Goal: Register for event/course

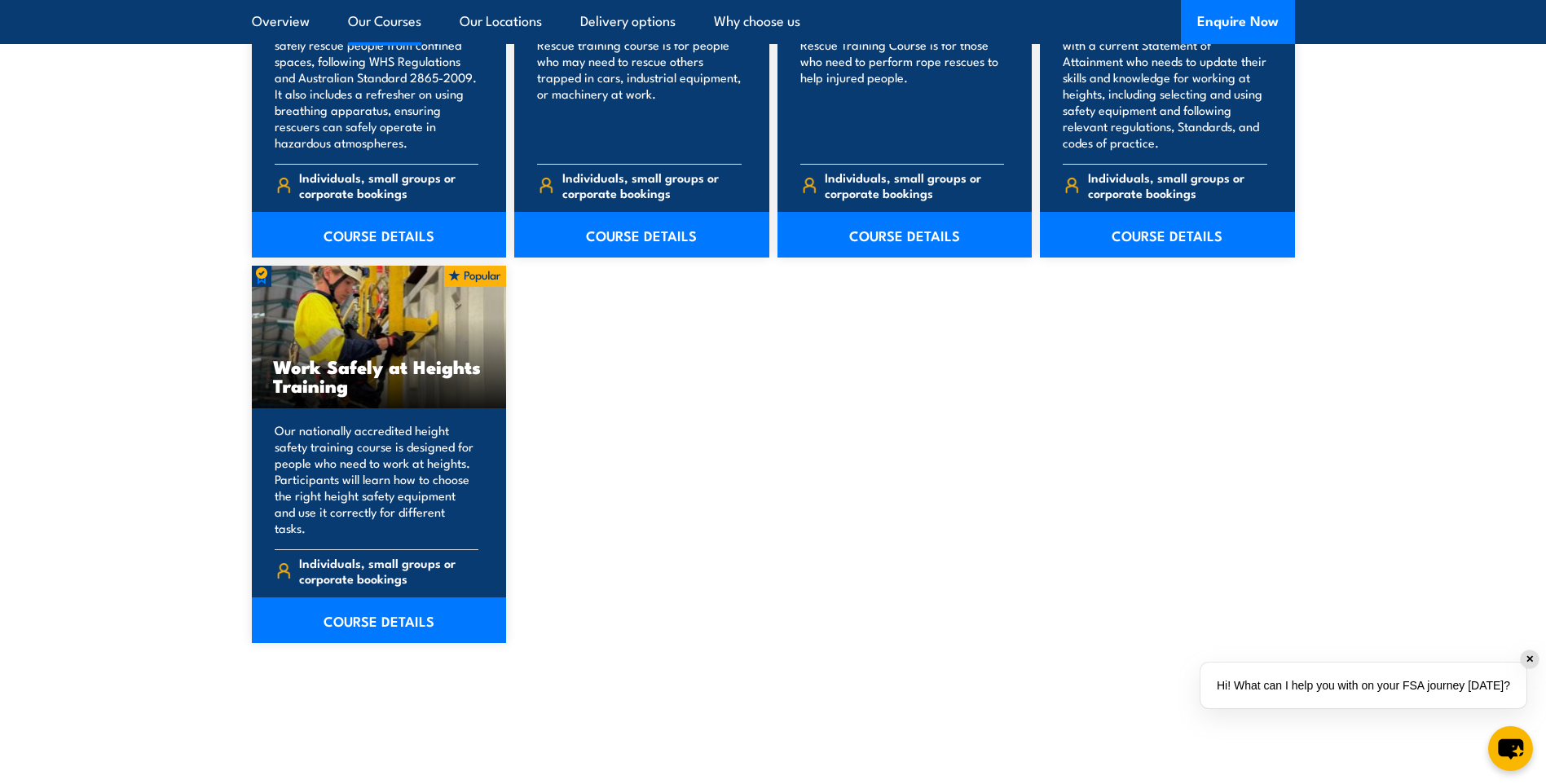
scroll to position [1874, 0]
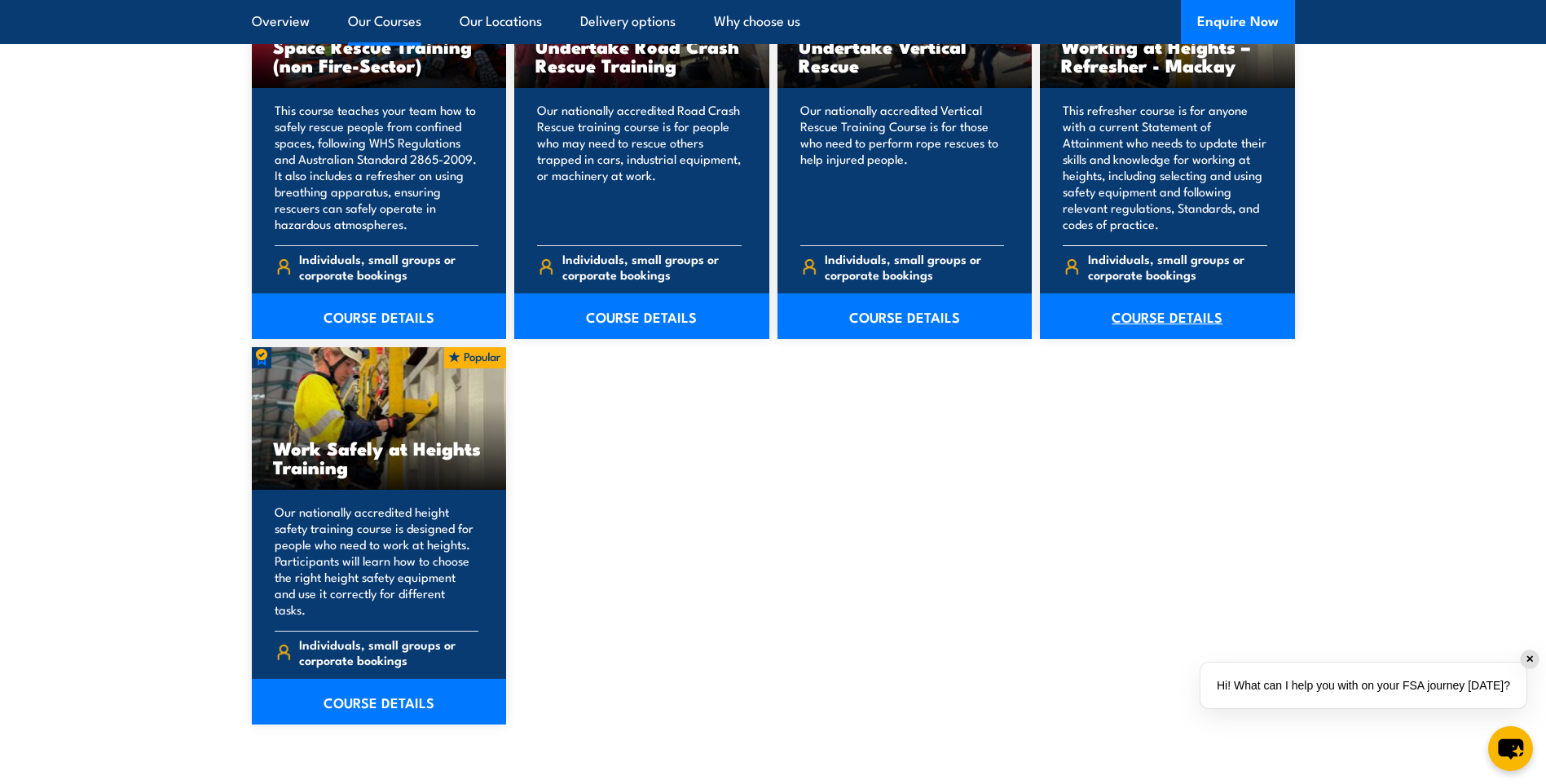
click at [1196, 311] on link "COURSE DETAILS" at bounding box center [1168, 315] width 255 height 46
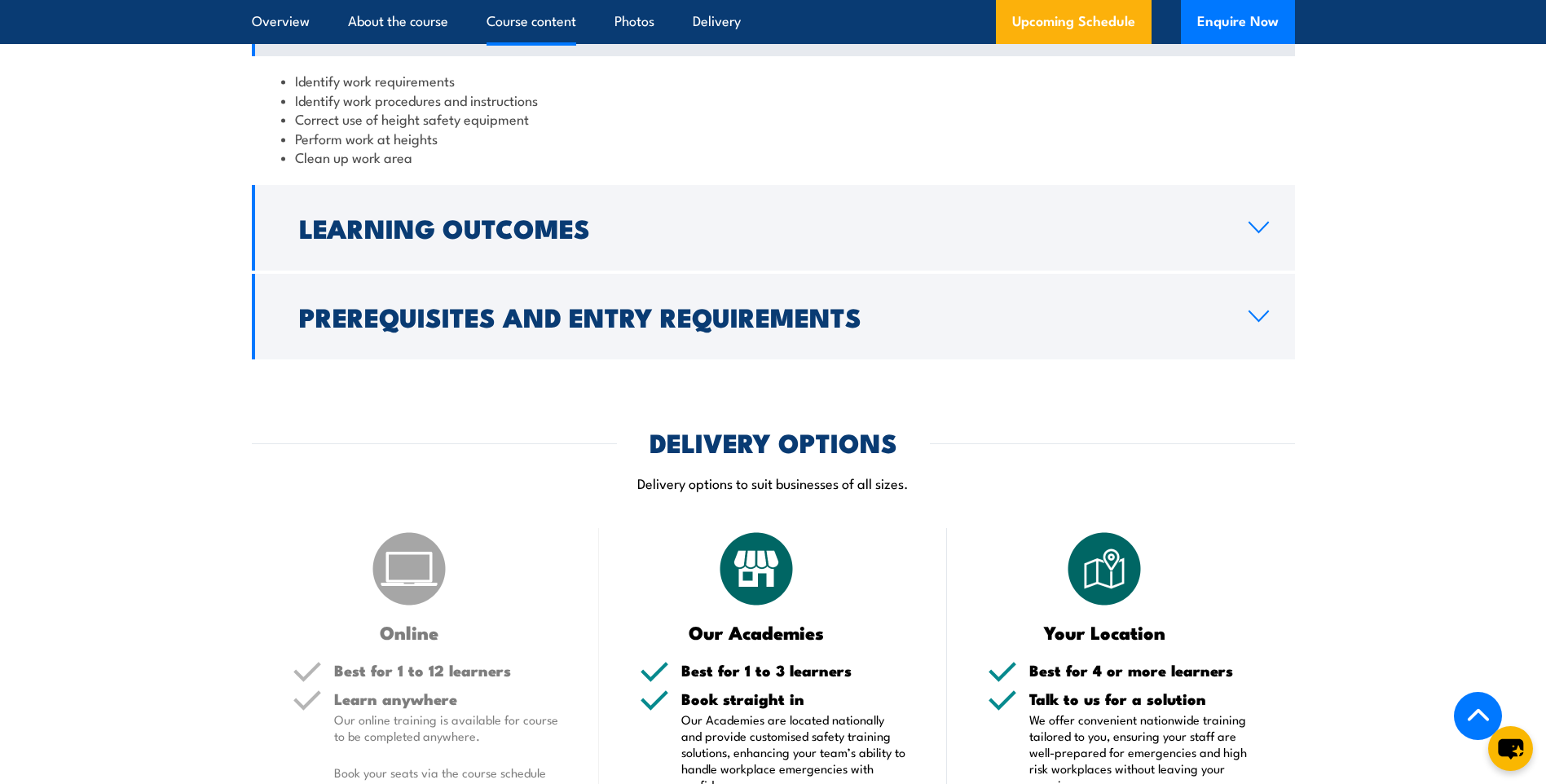
scroll to position [1467, 0]
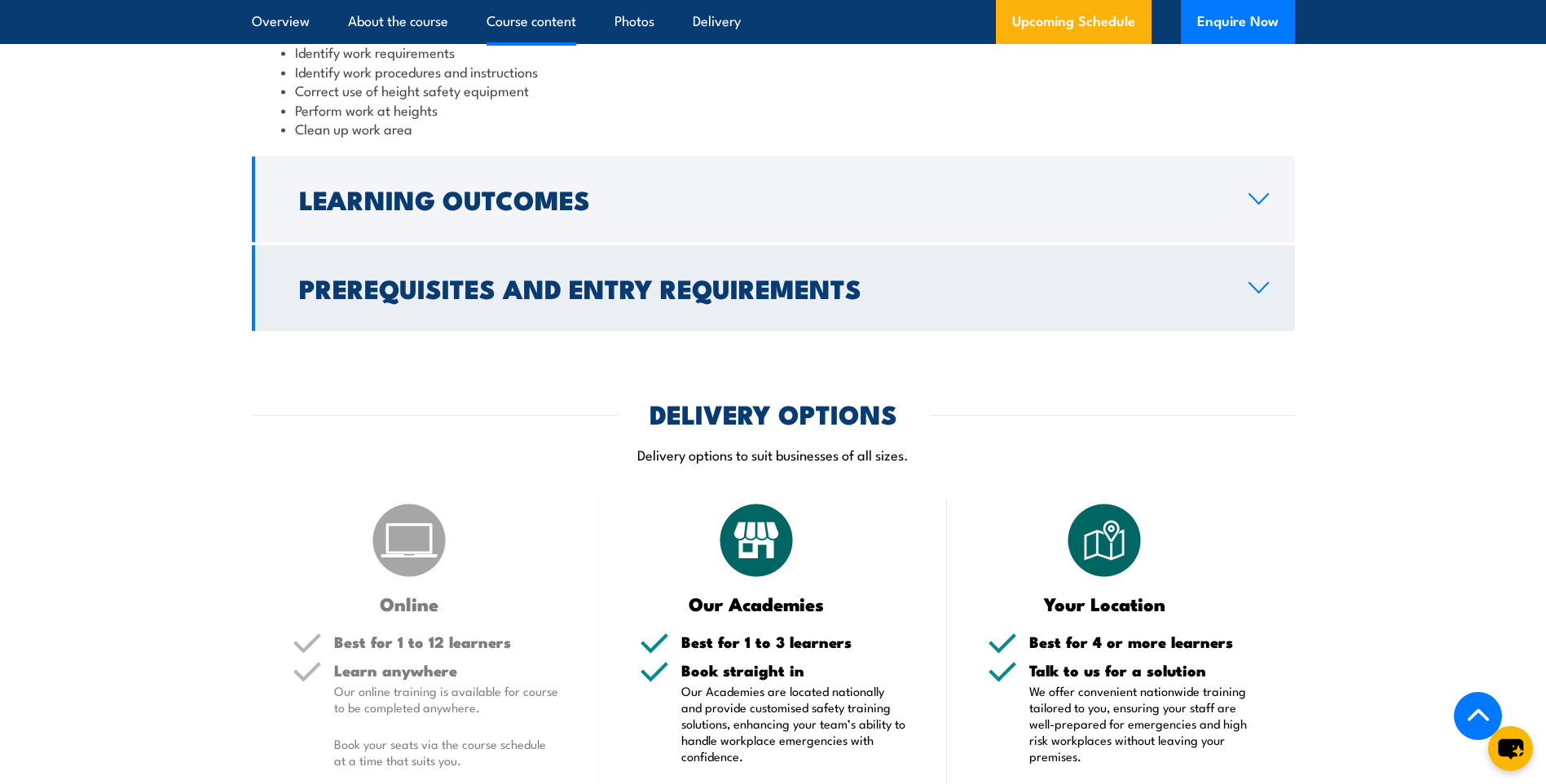
click at [597, 299] on h2 "Prerequisites and Entry Requirements" at bounding box center [760, 288] width 923 height 23
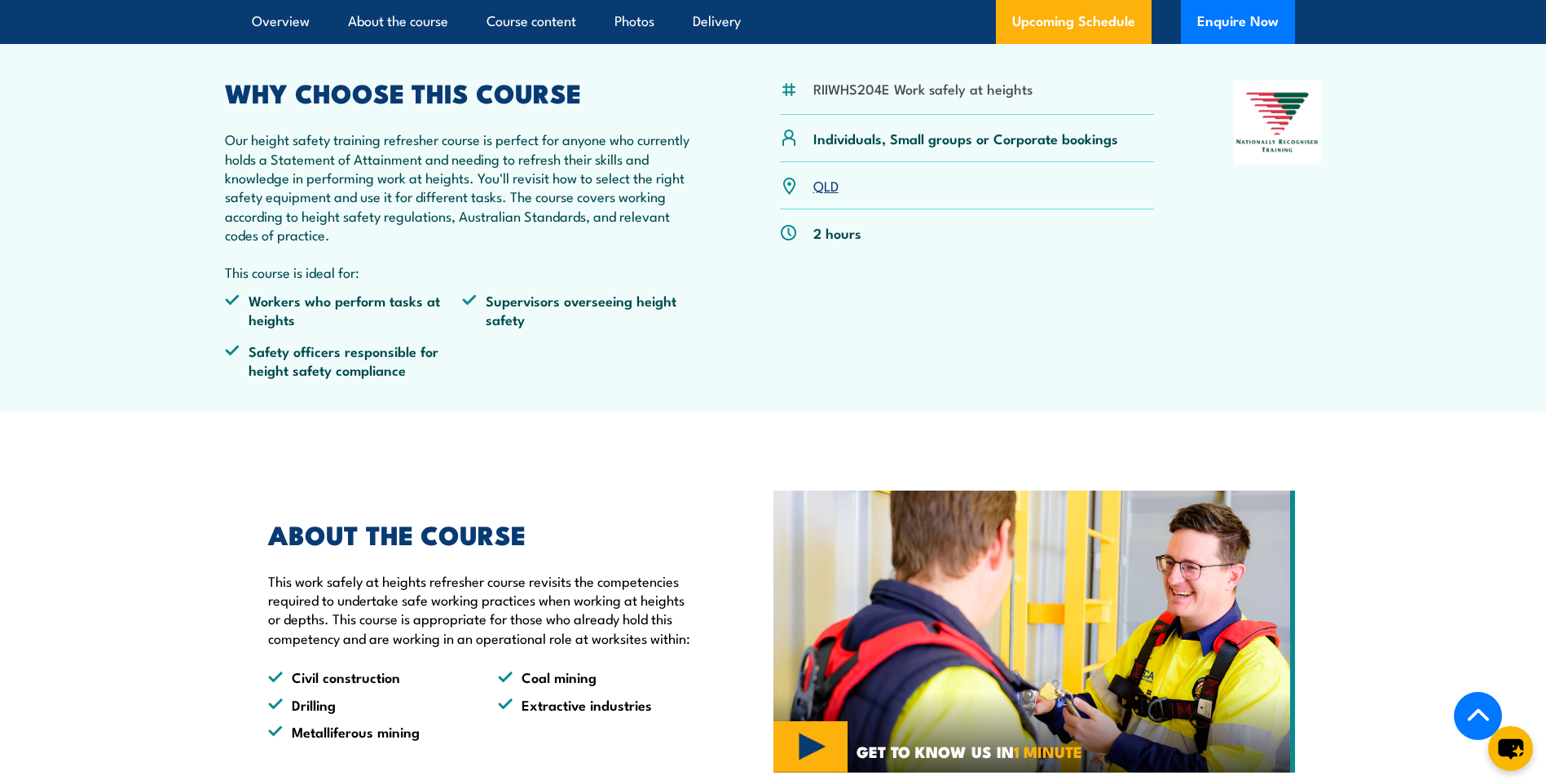
scroll to position [326, 0]
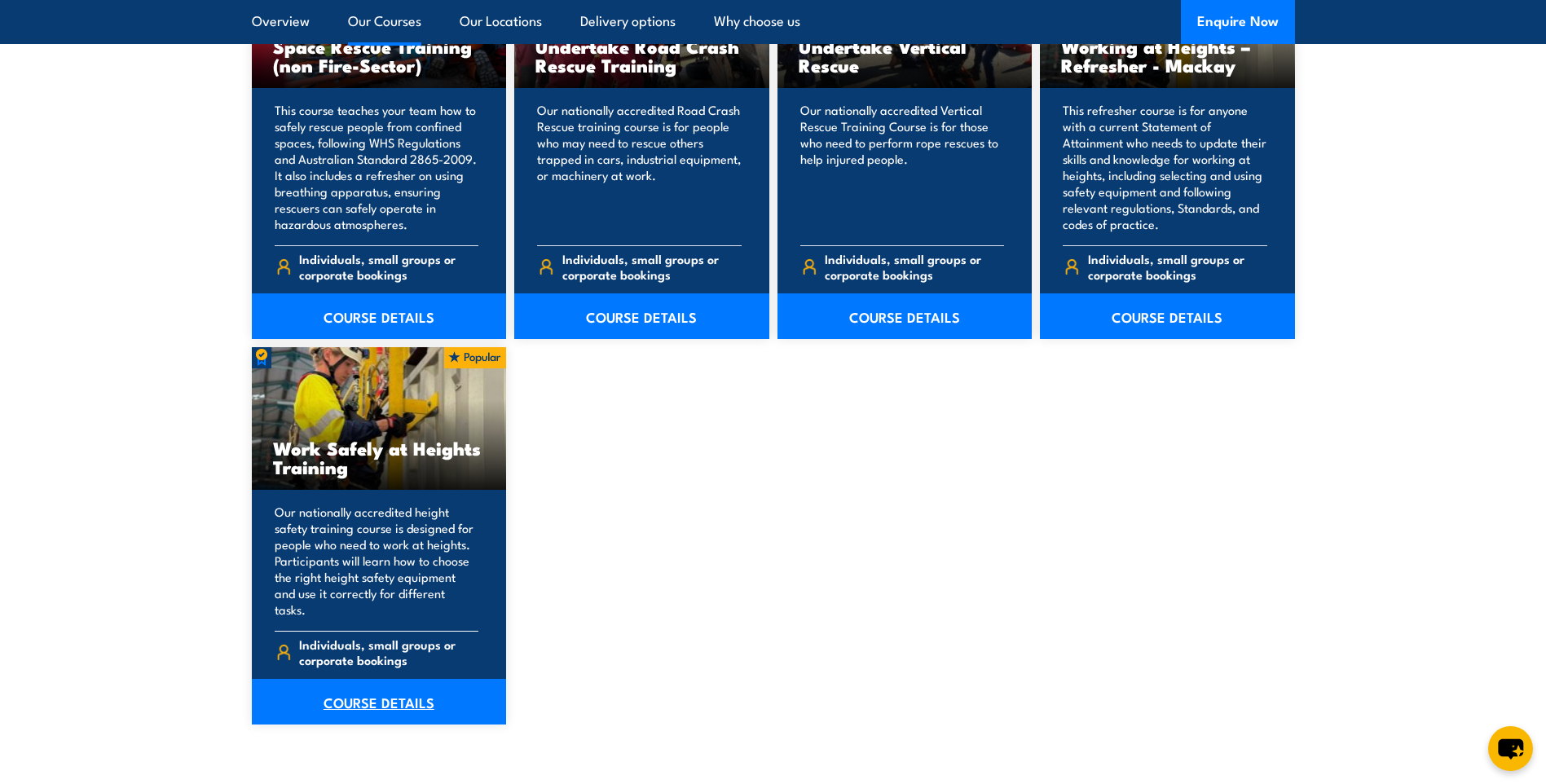
click at [384, 690] on link "COURSE DETAILS" at bounding box center [379, 701] width 255 height 46
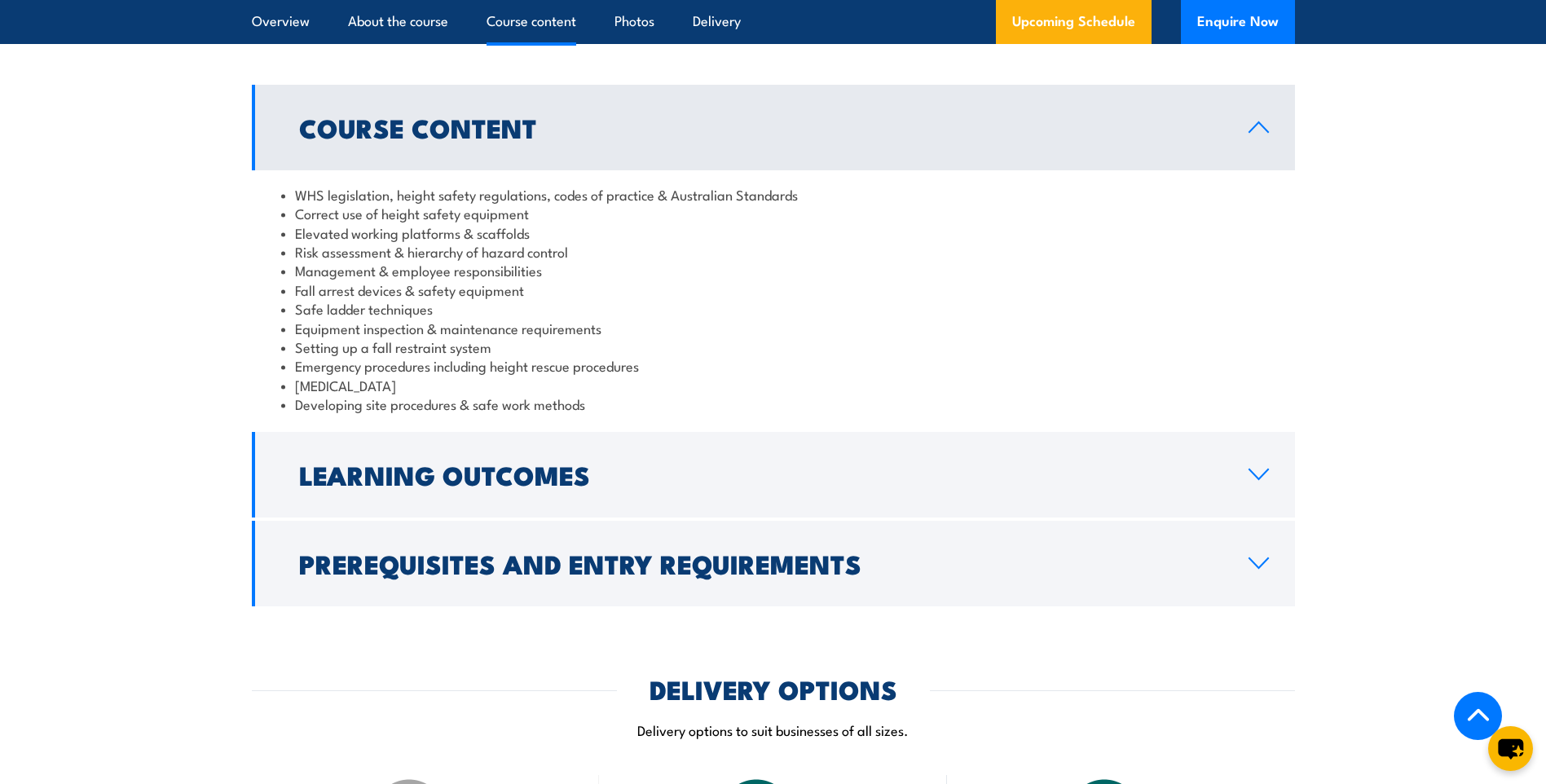
scroll to position [1304, 0]
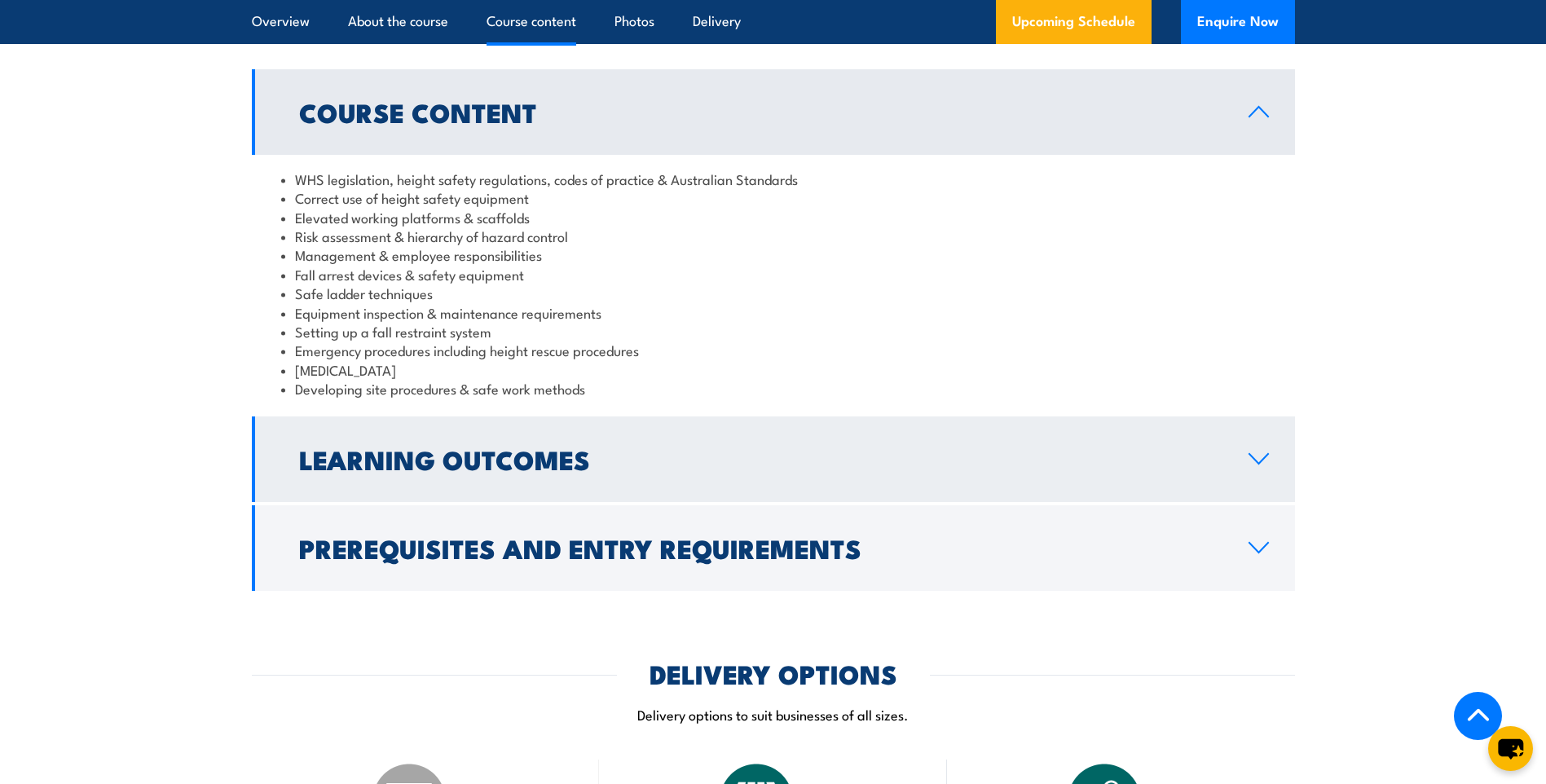
click at [647, 464] on h2 "Learning Outcomes" at bounding box center [760, 459] width 923 height 23
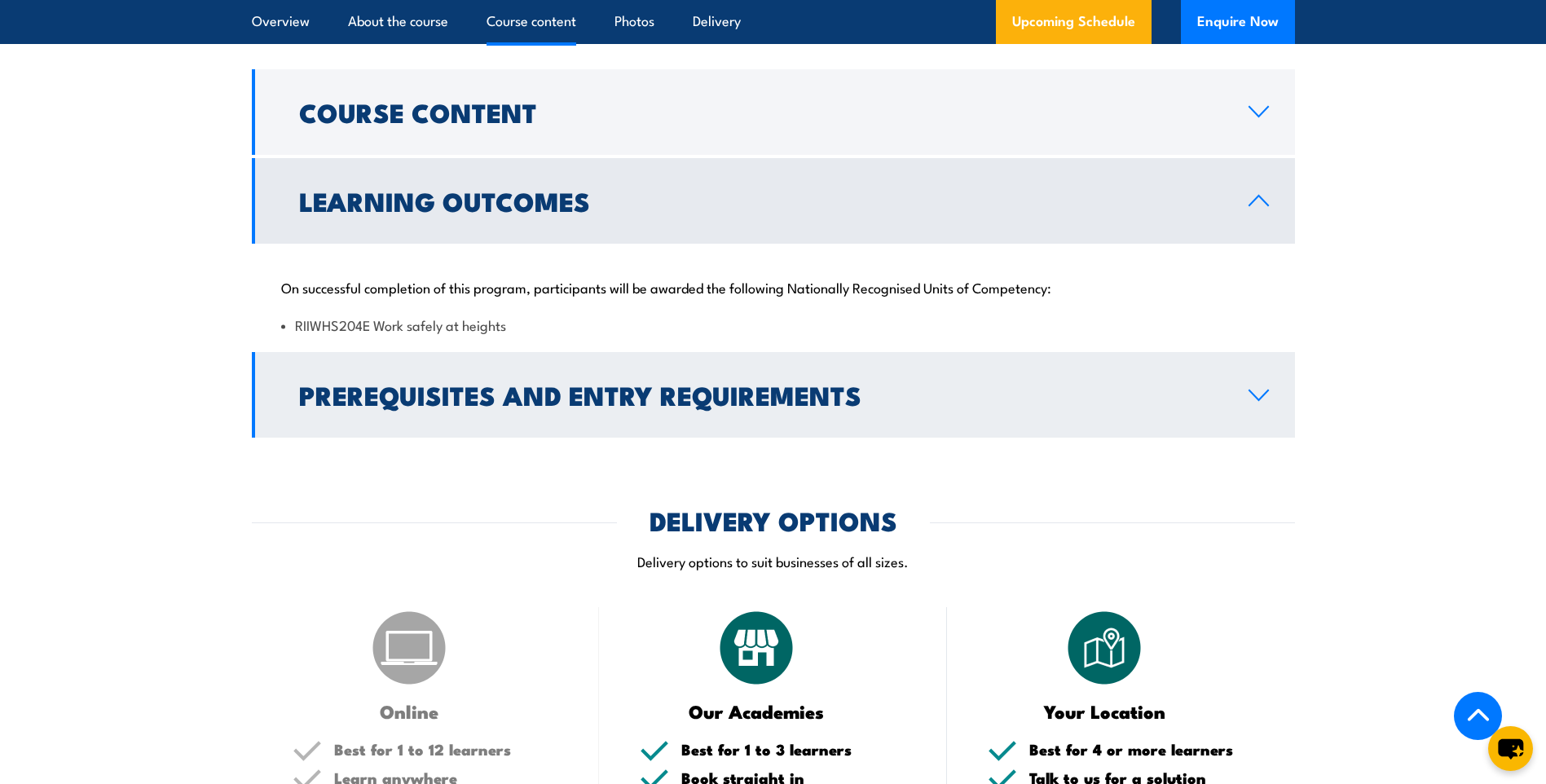
click at [918, 408] on link "Prerequisites and Entry Requirements" at bounding box center [773, 394] width 1043 height 85
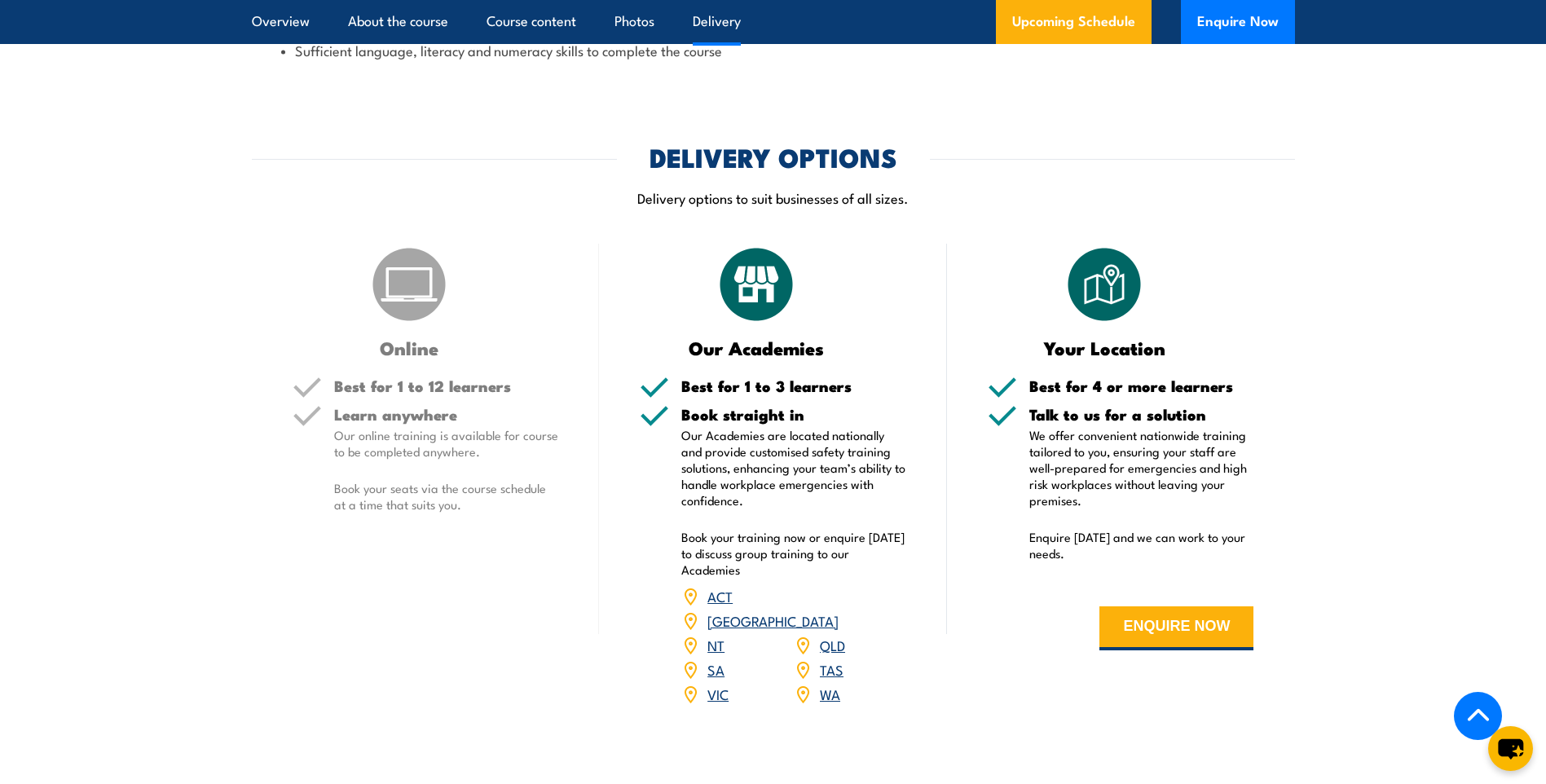
scroll to position [1874, 0]
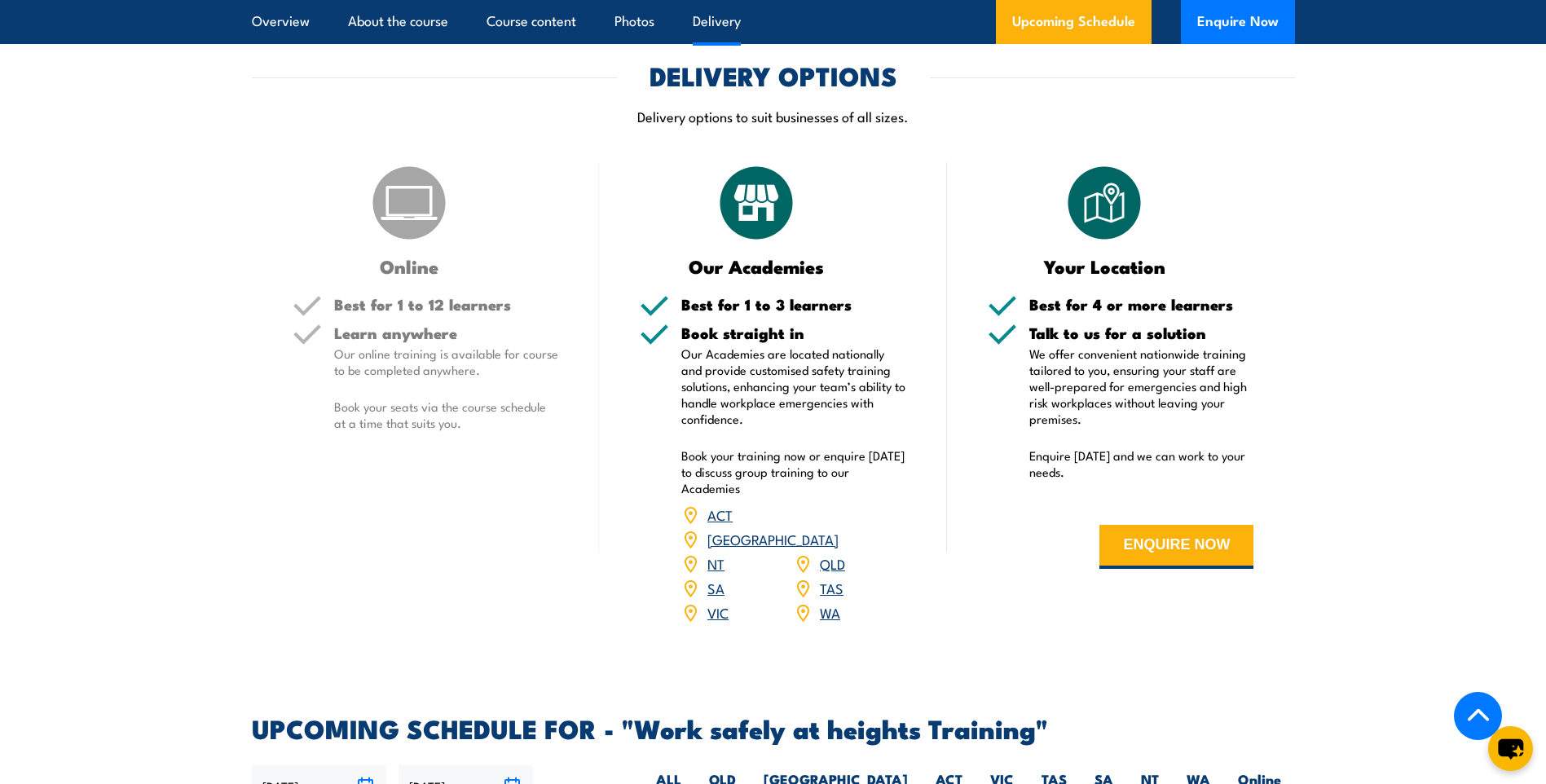
click at [721, 602] on link "VIC" at bounding box center [718, 612] width 22 height 20
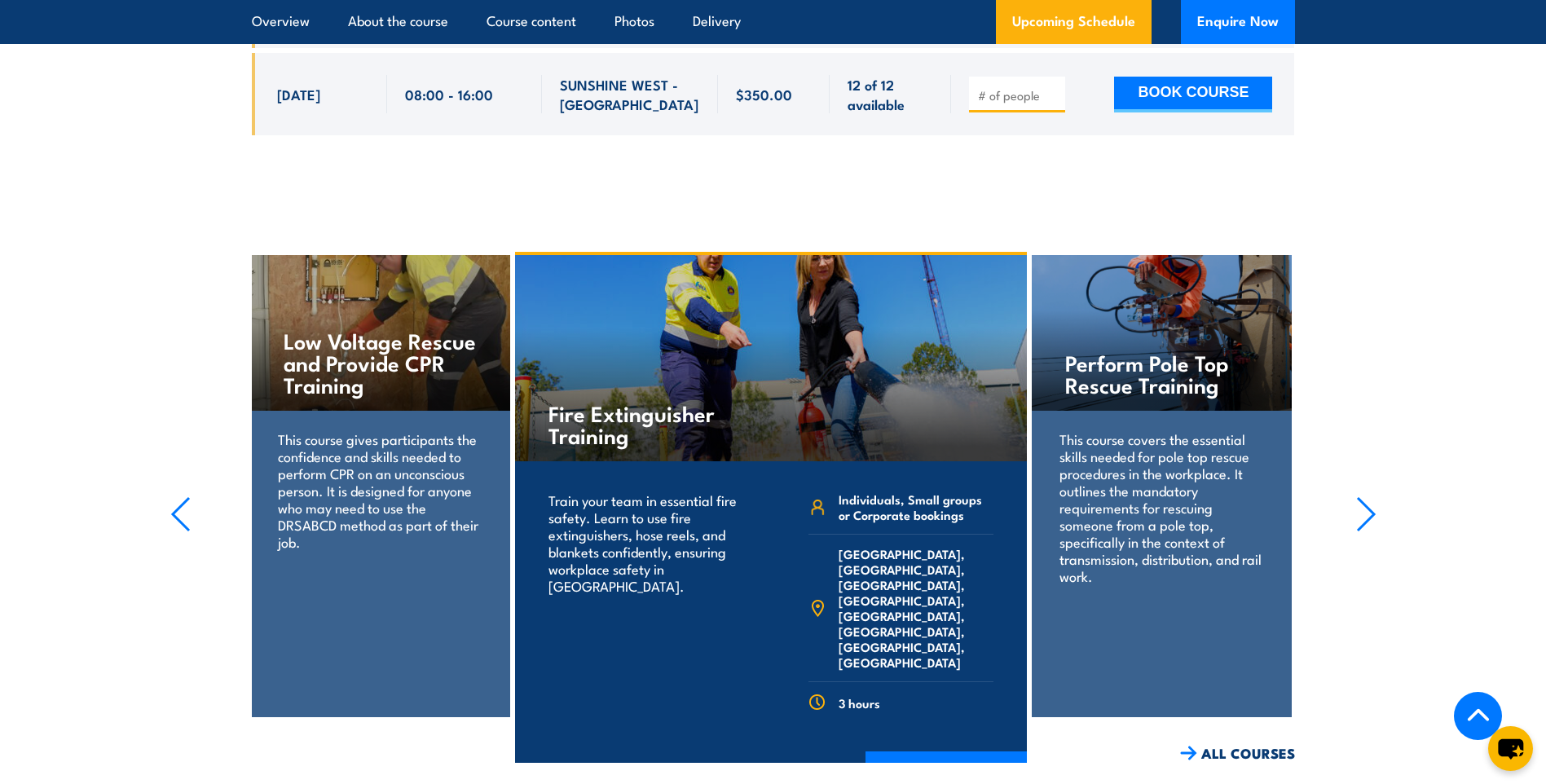
scroll to position [3245, 0]
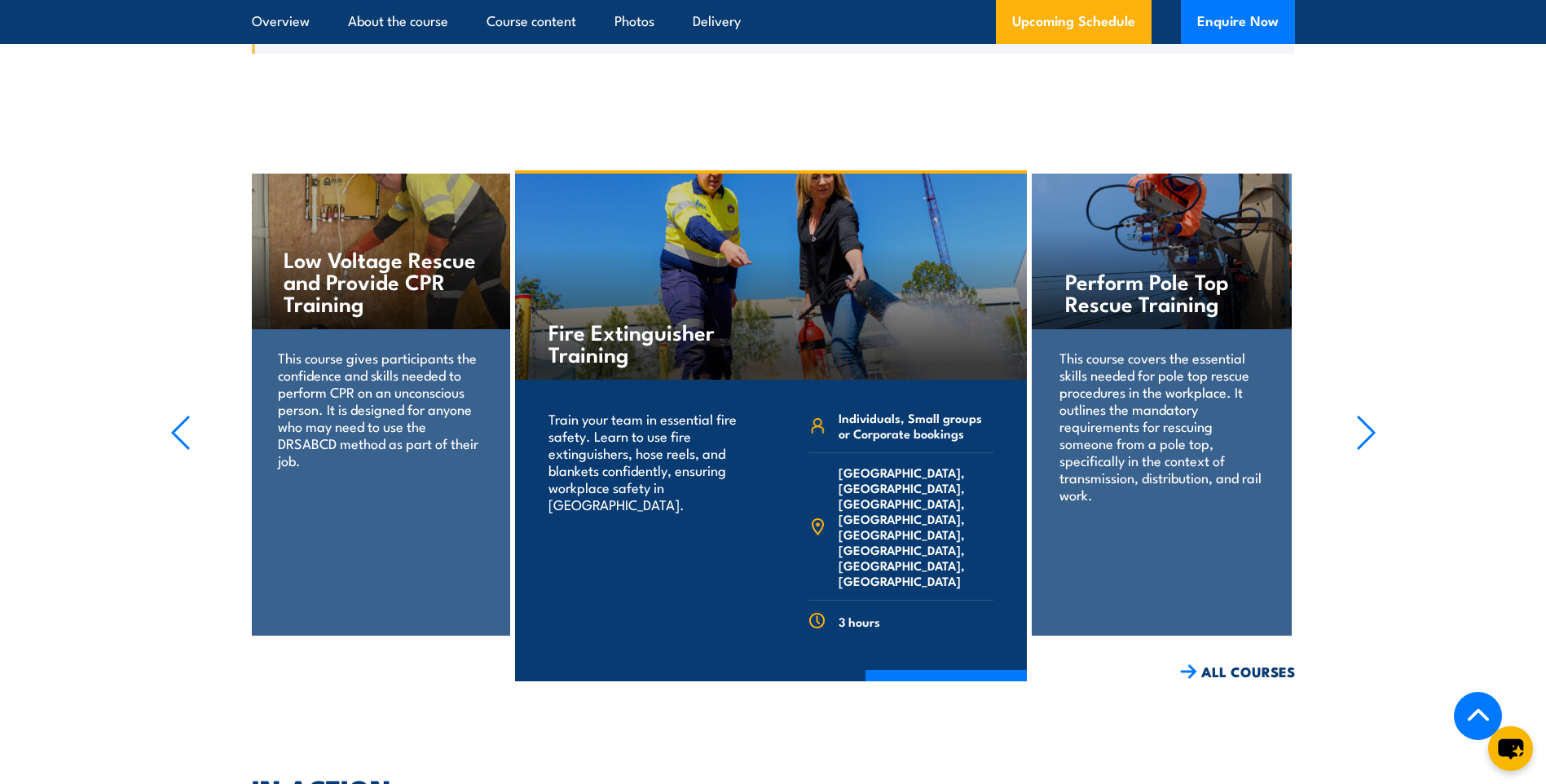
click at [1370, 416] on icon "button" at bounding box center [1366, 432] width 17 height 32
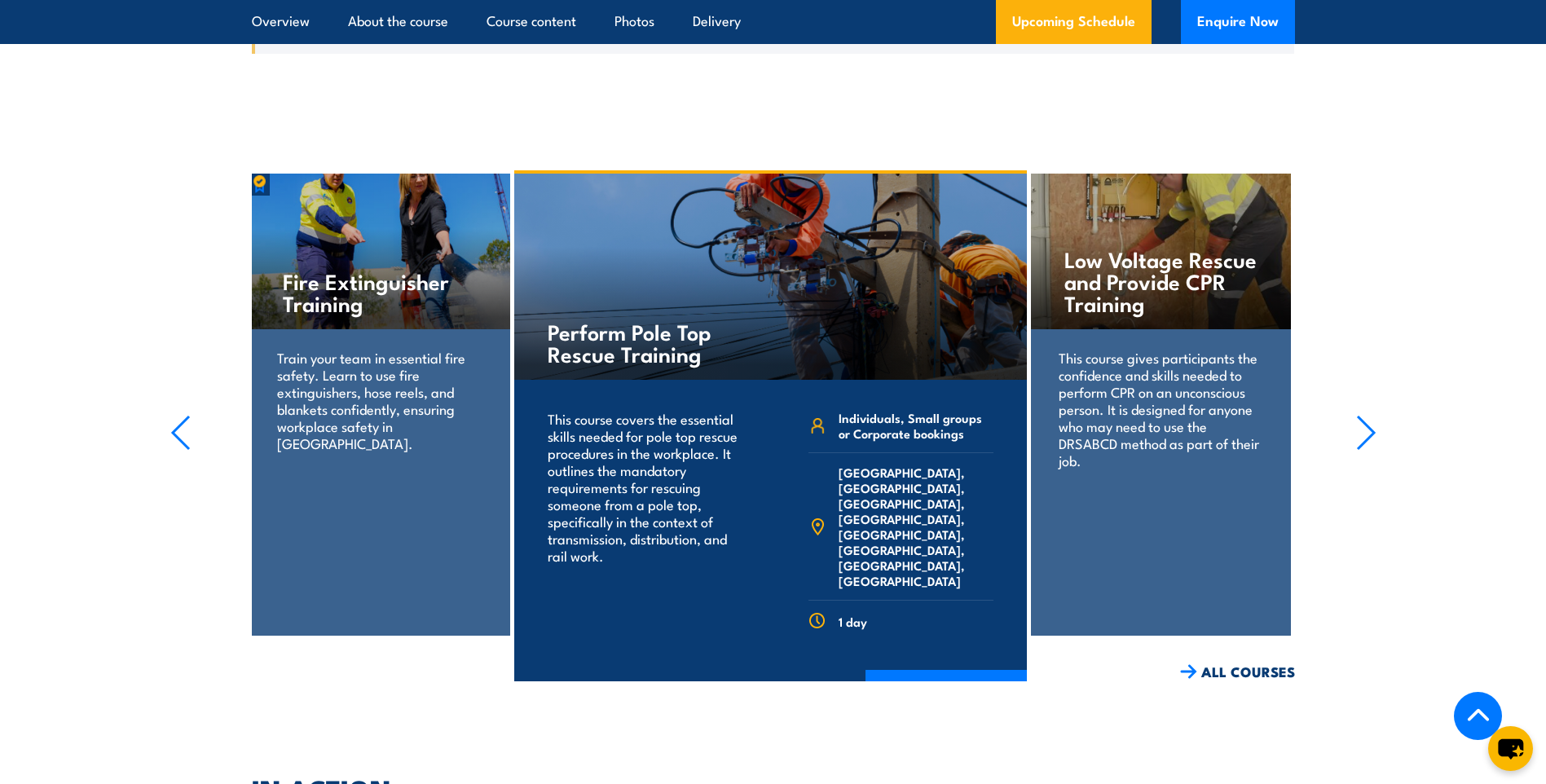
click at [1370, 416] on icon "button" at bounding box center [1366, 432] width 17 height 32
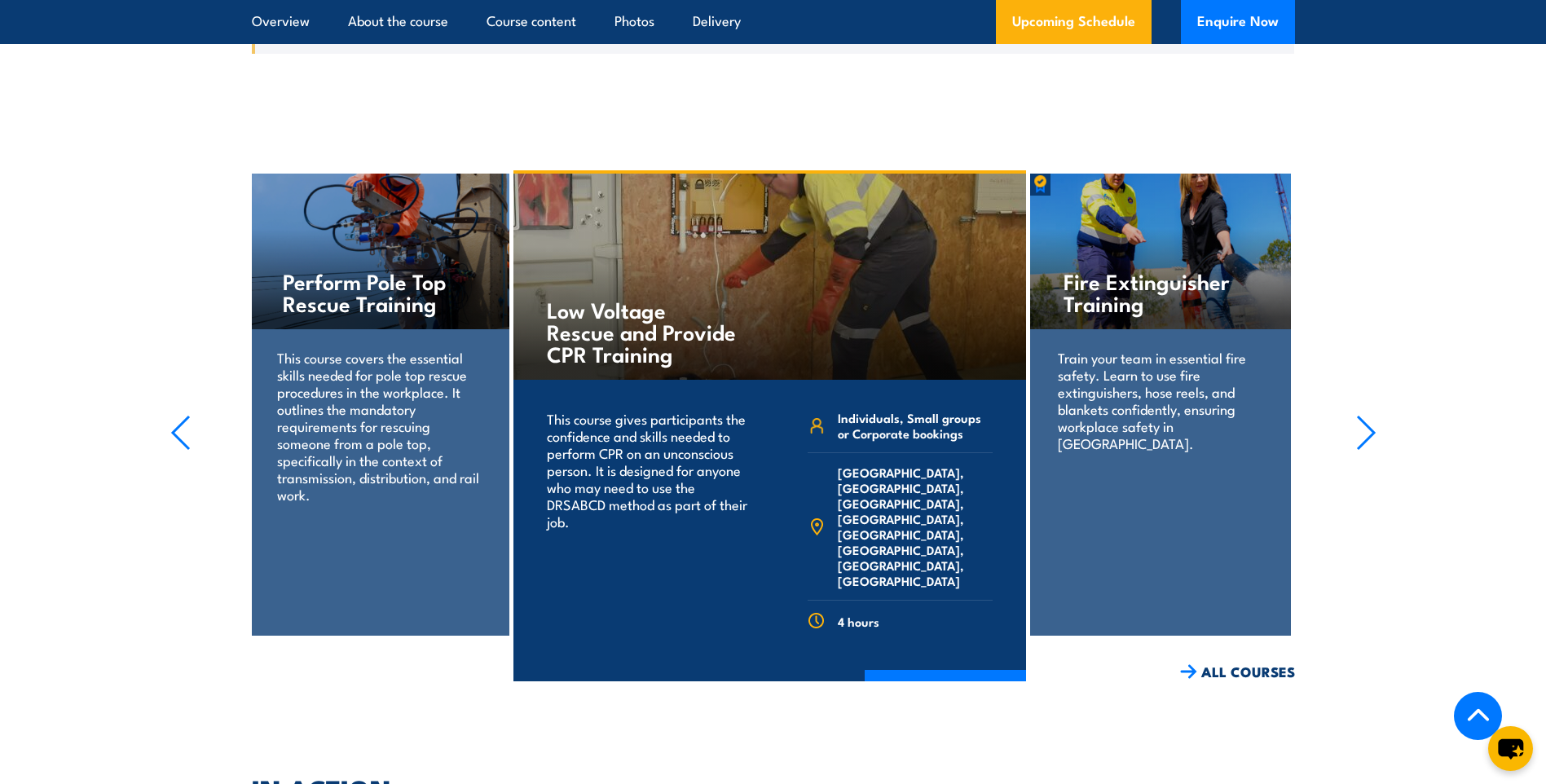
click at [1370, 416] on icon "button" at bounding box center [1366, 432] width 17 height 32
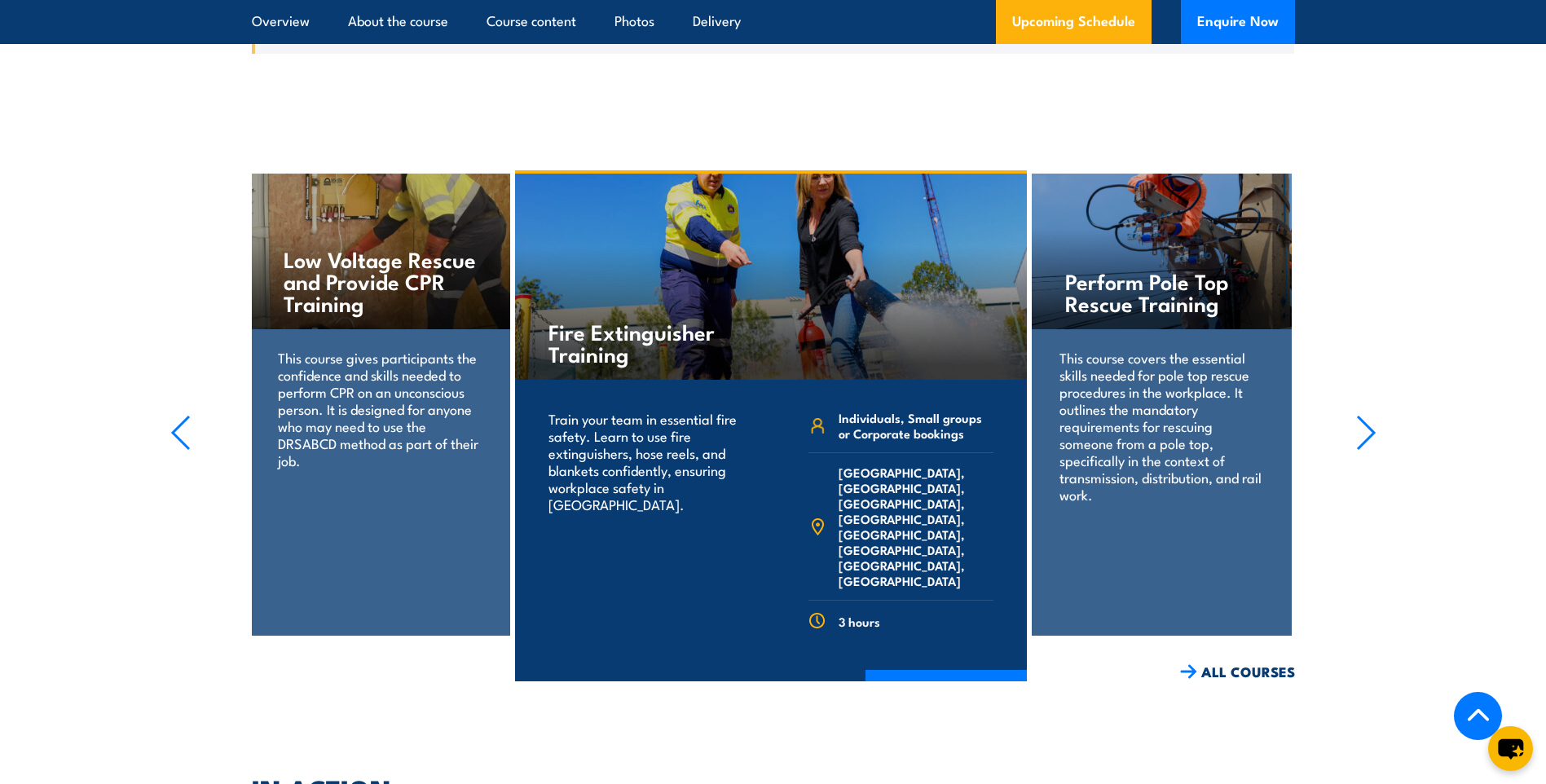
click at [1370, 416] on icon "button" at bounding box center [1366, 432] width 17 height 32
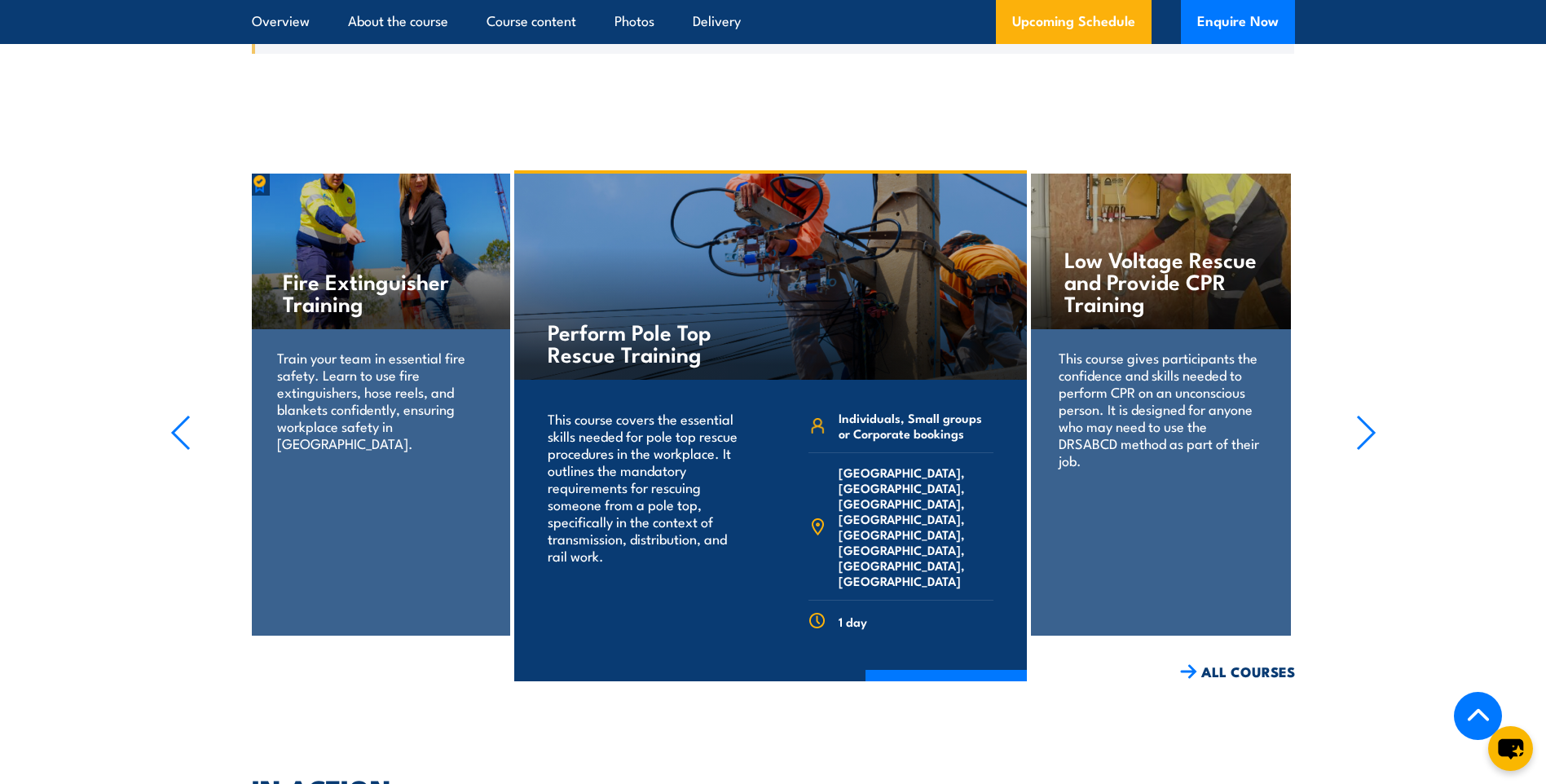
click at [1370, 416] on icon "button" at bounding box center [1366, 432] width 17 height 32
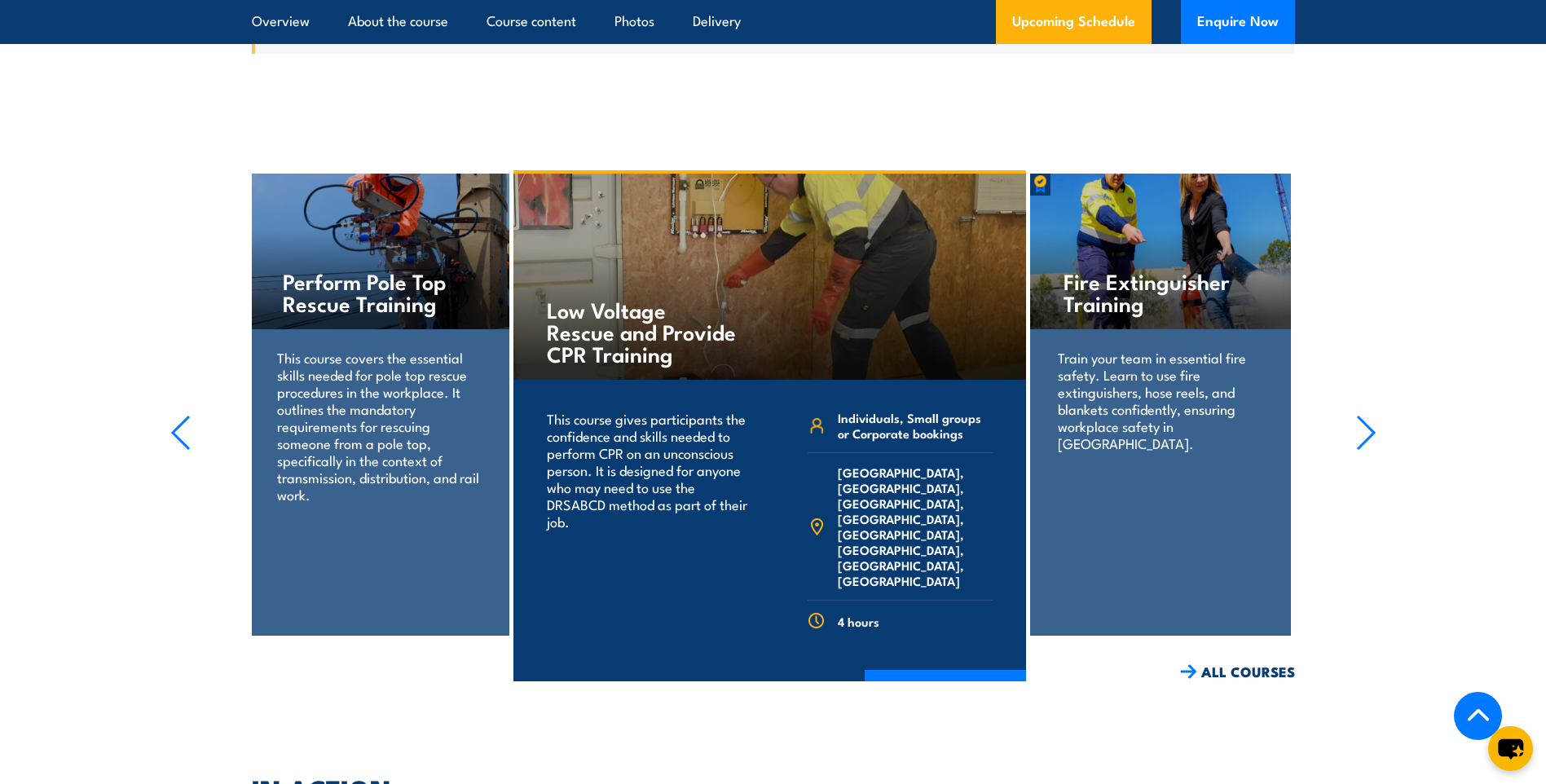
click at [1370, 416] on icon "button" at bounding box center [1366, 432] width 17 height 32
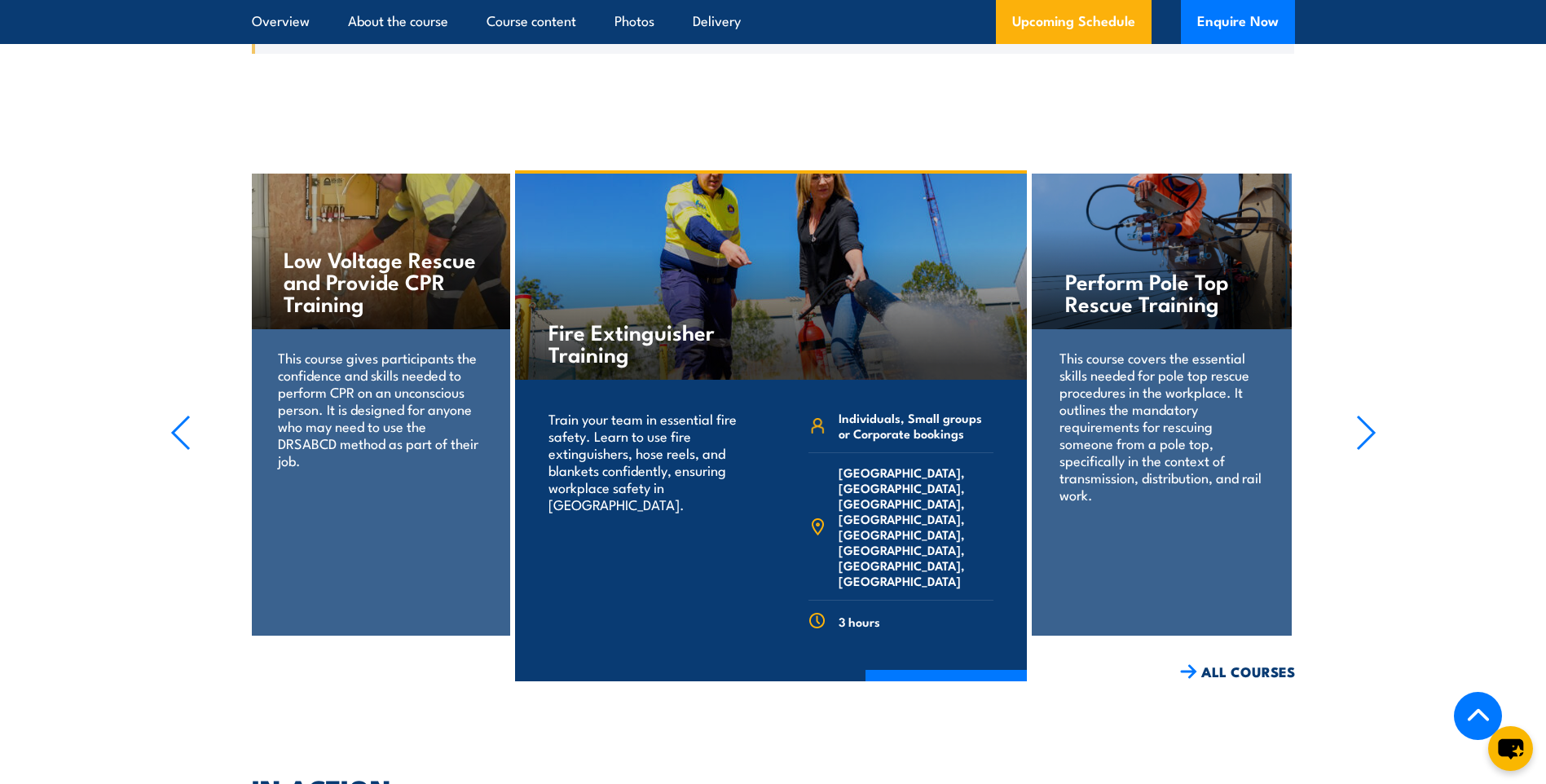
click at [1370, 416] on icon "button" at bounding box center [1366, 432] width 17 height 32
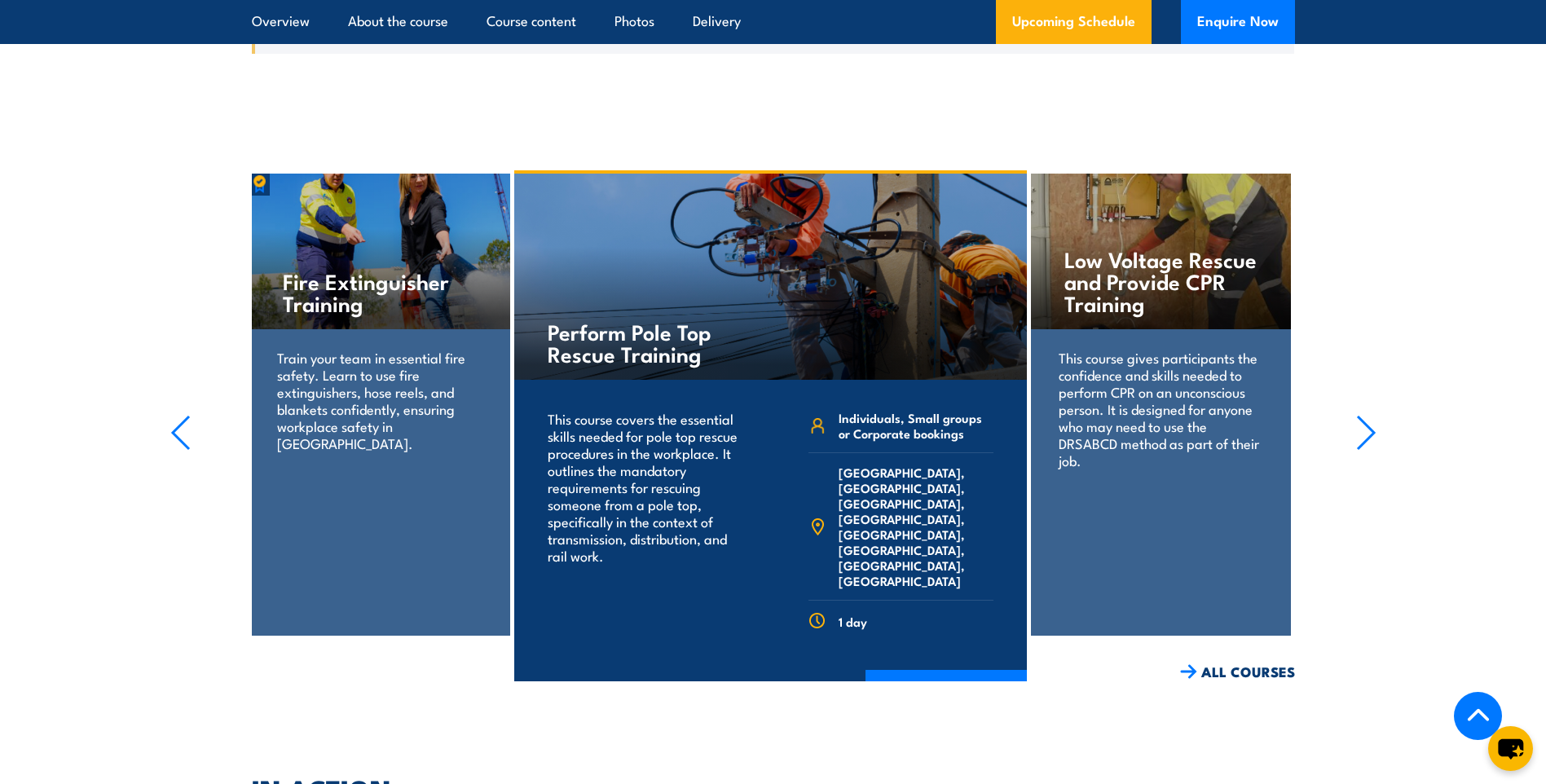
click at [1370, 416] on icon "button" at bounding box center [1366, 432] width 17 height 32
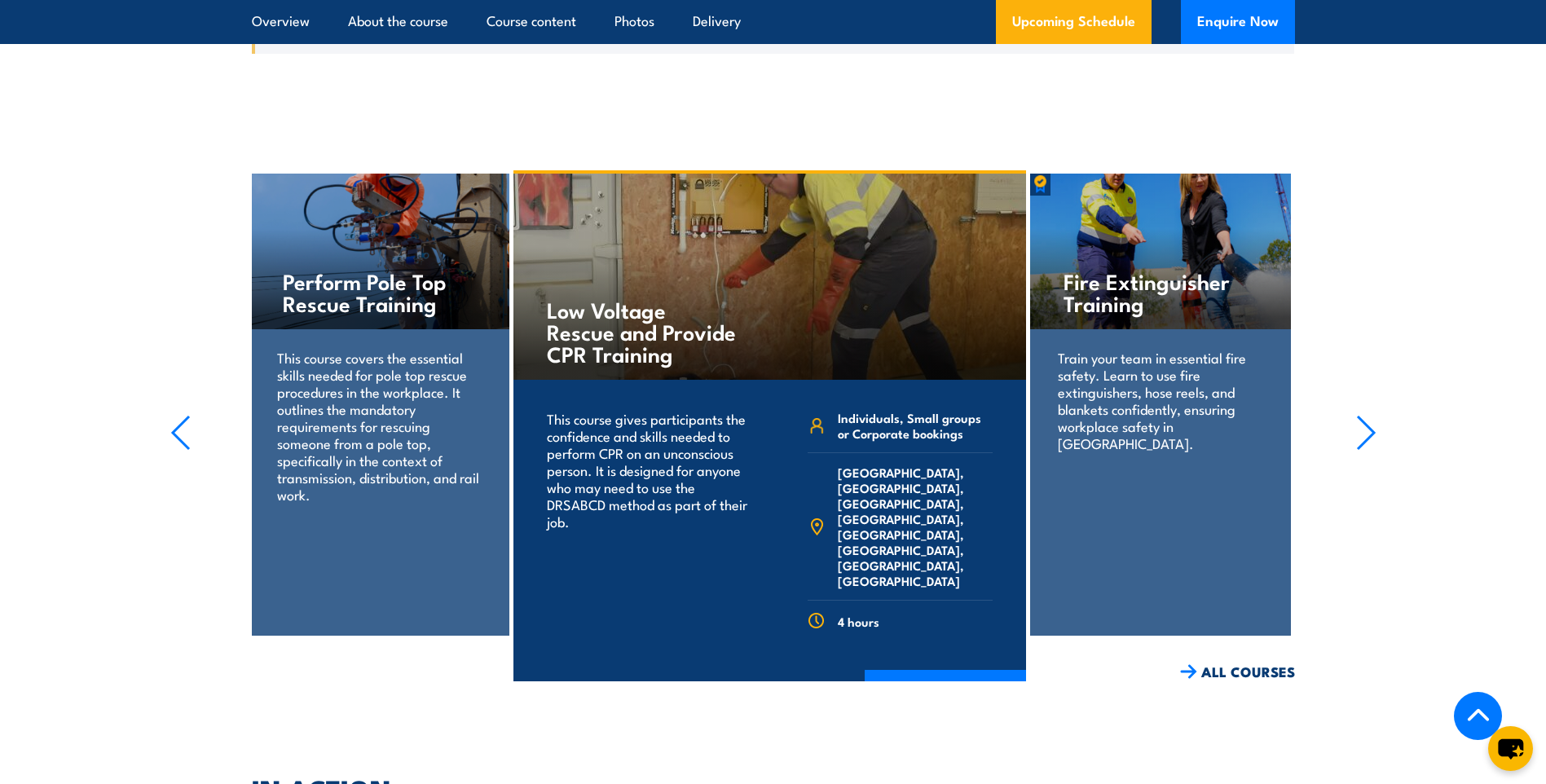
click at [1370, 415] on icon "button" at bounding box center [1366, 432] width 21 height 36
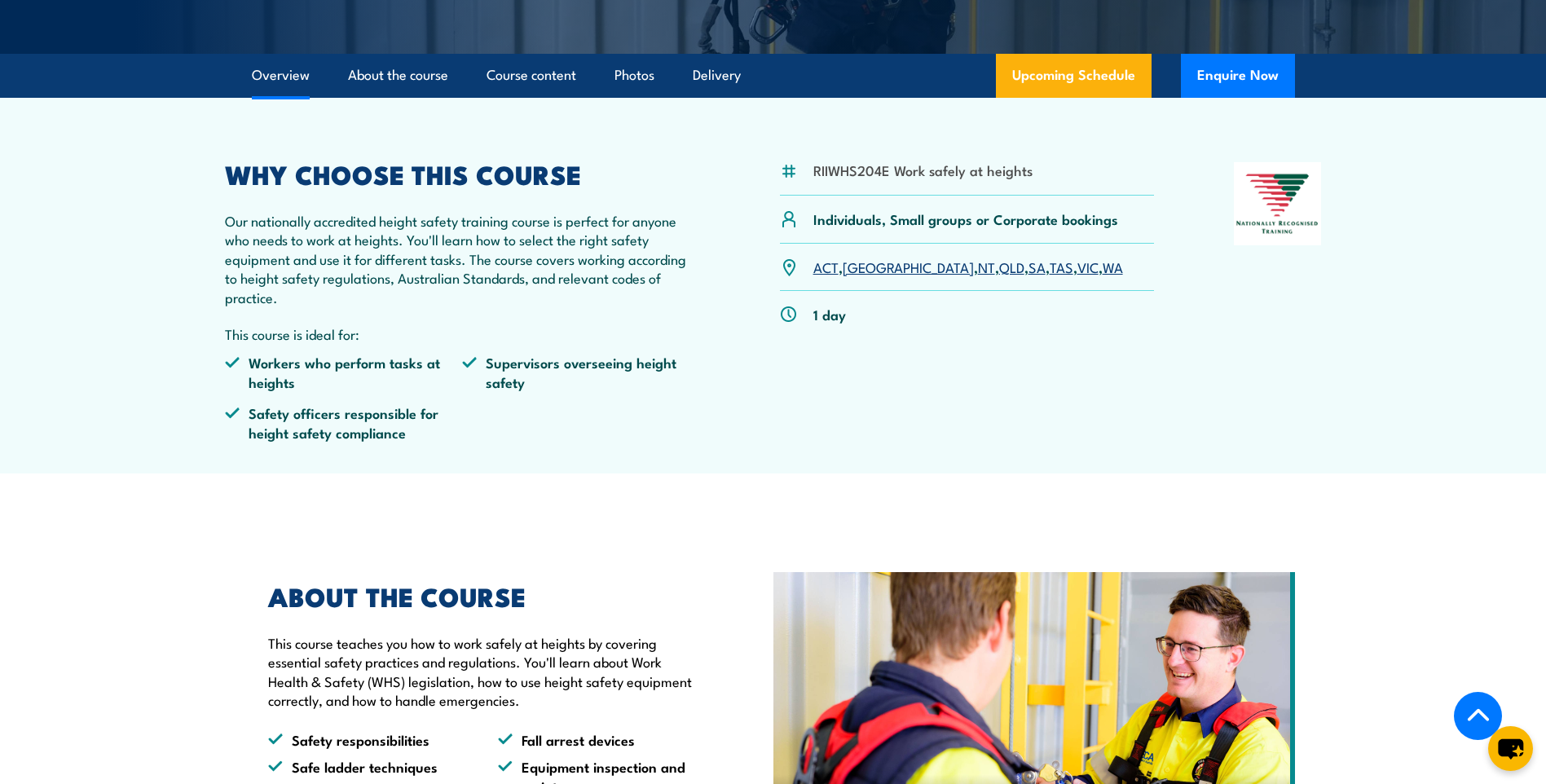
scroll to position [407, 0]
